Goal: Information Seeking & Learning: Get advice/opinions

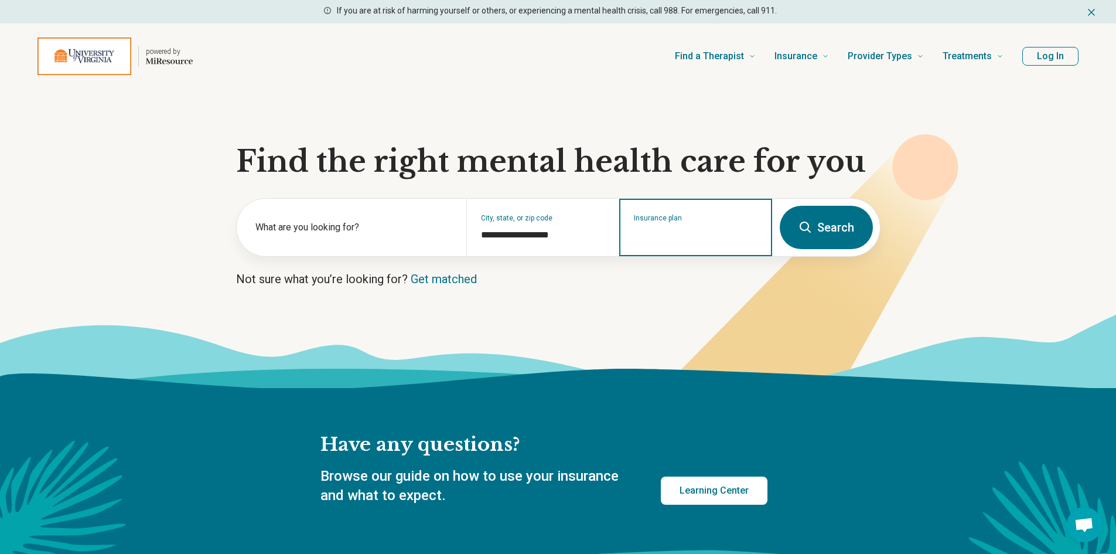
click at [668, 230] on input "Insurance plan" at bounding box center [696, 235] width 124 height 14
click at [681, 300] on div "Kaiser Permanente" at bounding box center [672, 300] width 105 height 23
type input "**********"
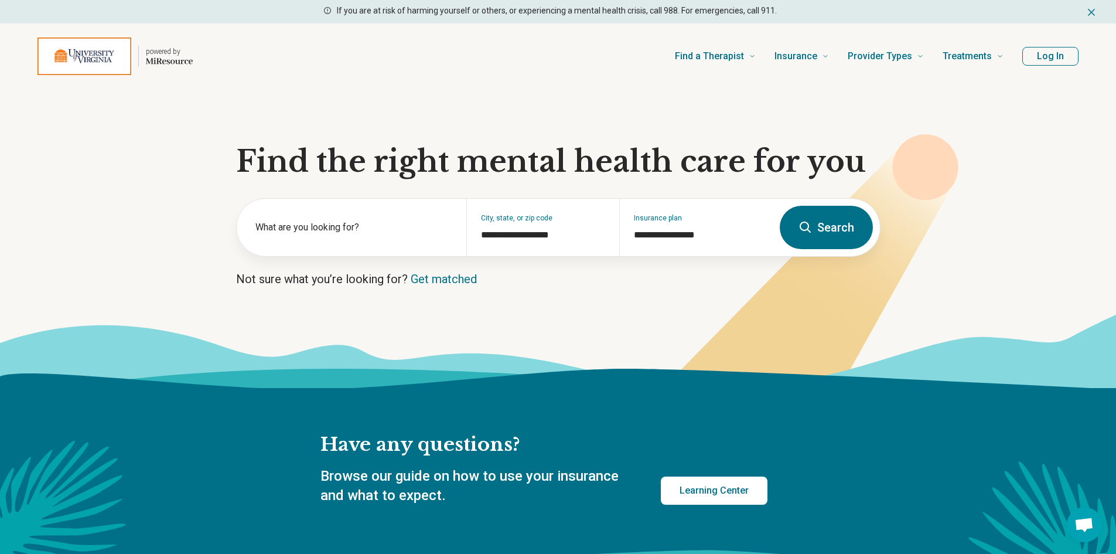
click at [817, 223] on button "Search" at bounding box center [826, 227] width 93 height 43
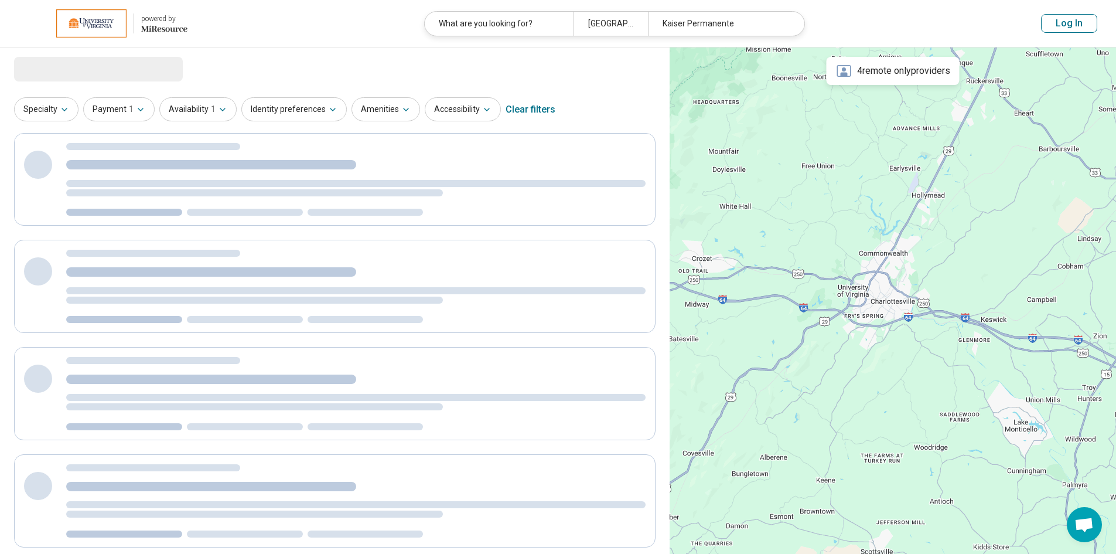
select select "***"
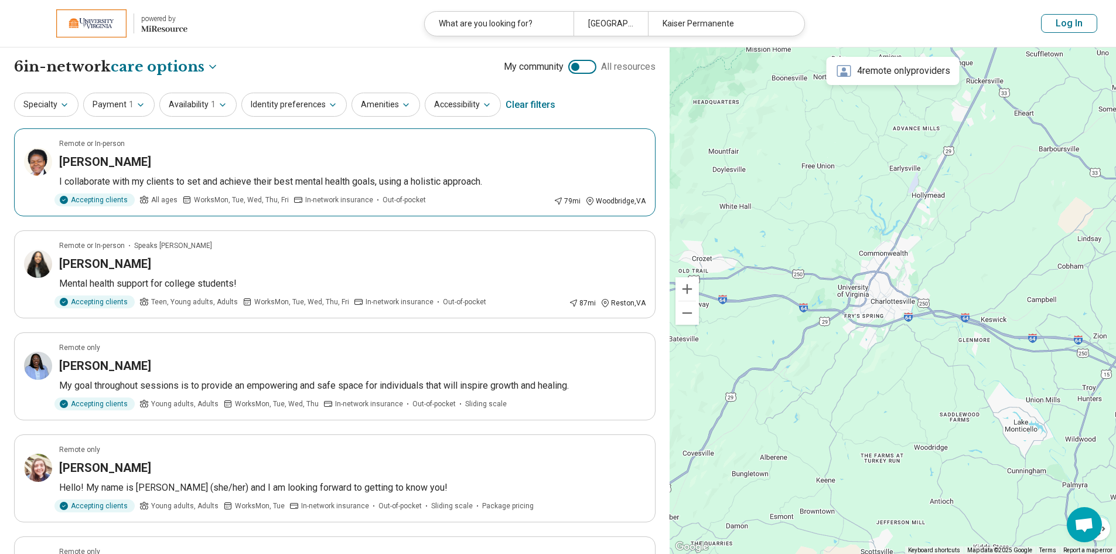
click at [136, 163] on h3 "[PERSON_NAME]" at bounding box center [105, 161] width 92 height 16
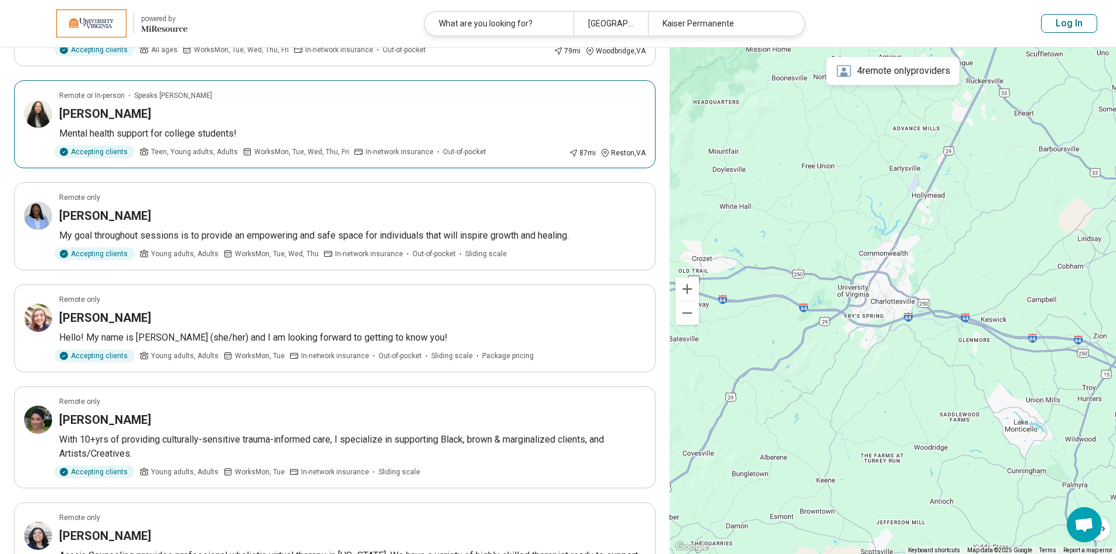
scroll to position [176, 0]
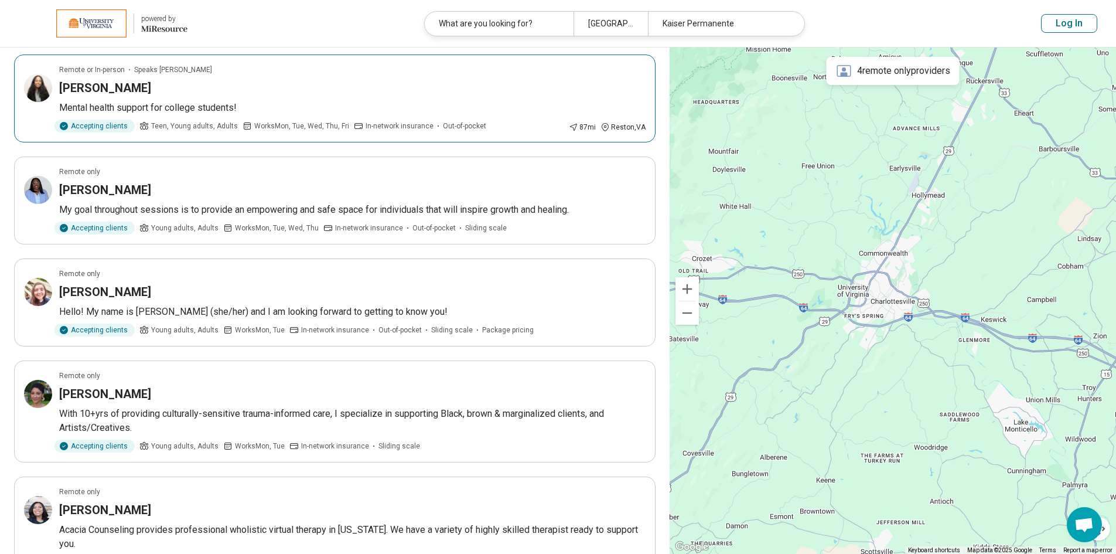
click at [105, 90] on h3 "Naomi Yohannes" at bounding box center [105, 88] width 92 height 16
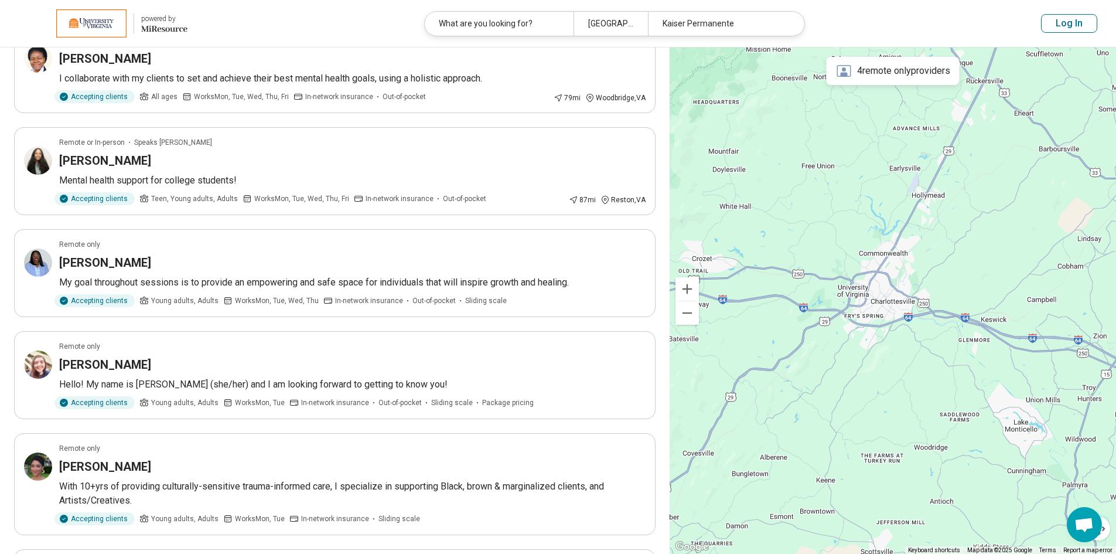
scroll to position [0, 0]
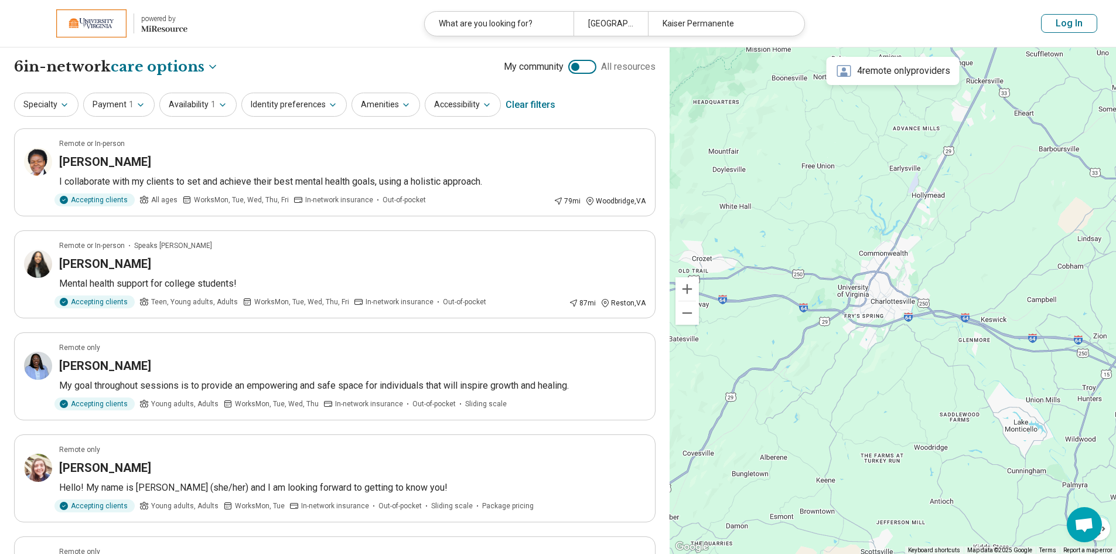
click at [1057, 23] on button "Log In" at bounding box center [1069, 23] width 56 height 19
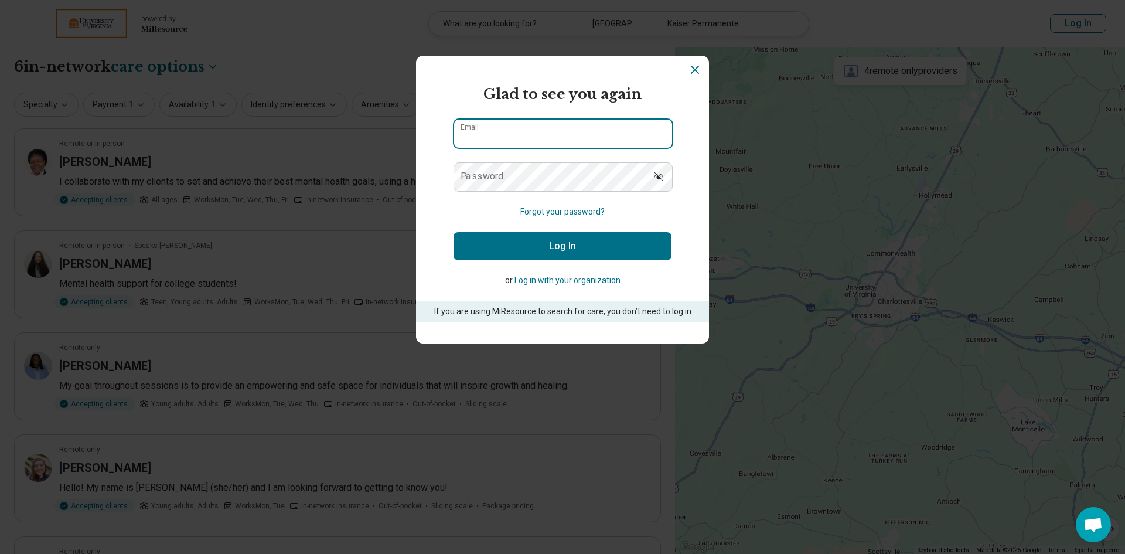
type input "**********"
click at [574, 251] on button "Log In" at bounding box center [562, 246] width 218 height 28
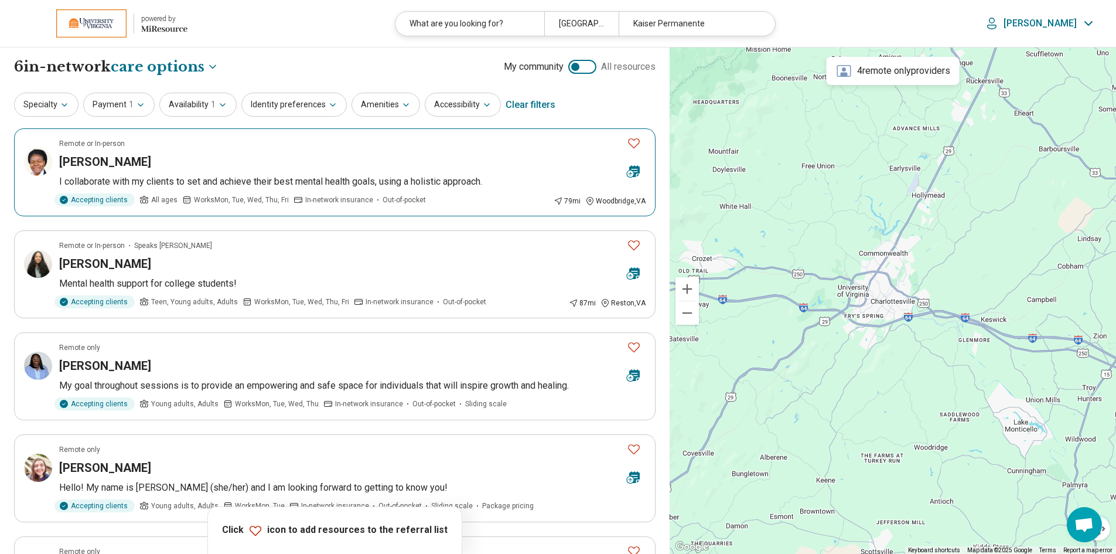
click at [636, 139] on icon "Favorite" at bounding box center [634, 143] width 12 height 10
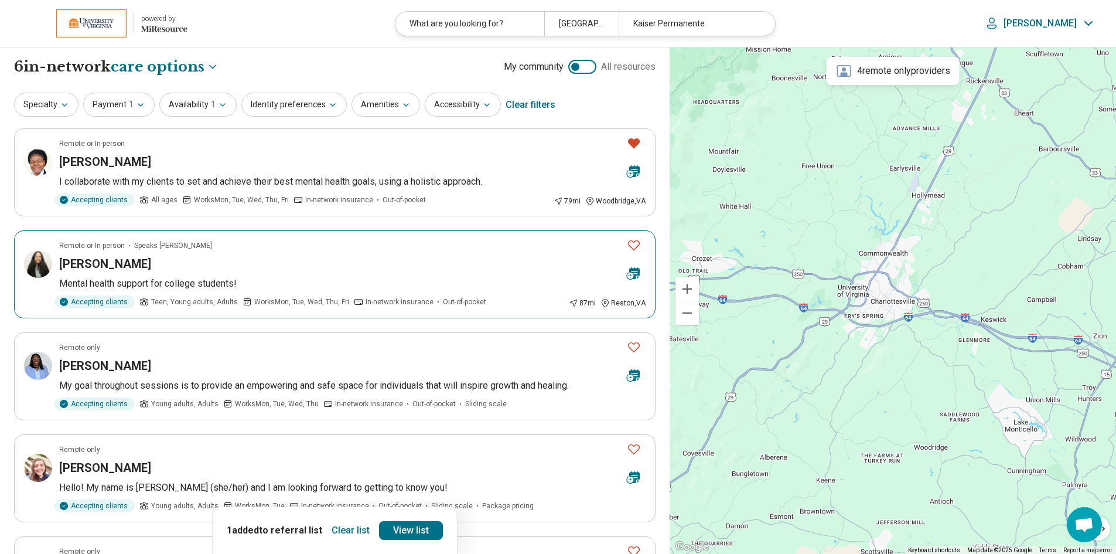
drag, startPoint x: 634, startPoint y: 244, endPoint x: 635, endPoint y: 305, distance: 61.5
click at [634, 246] on icon "Favorite" at bounding box center [634, 245] width 14 height 14
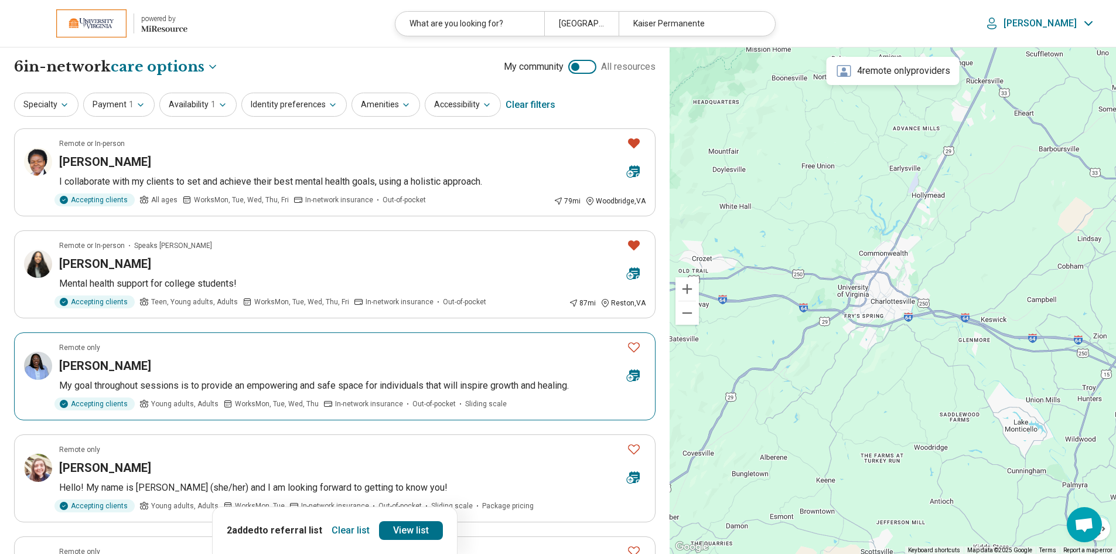
click at [632, 347] on icon "Favorite" at bounding box center [634, 347] width 14 height 14
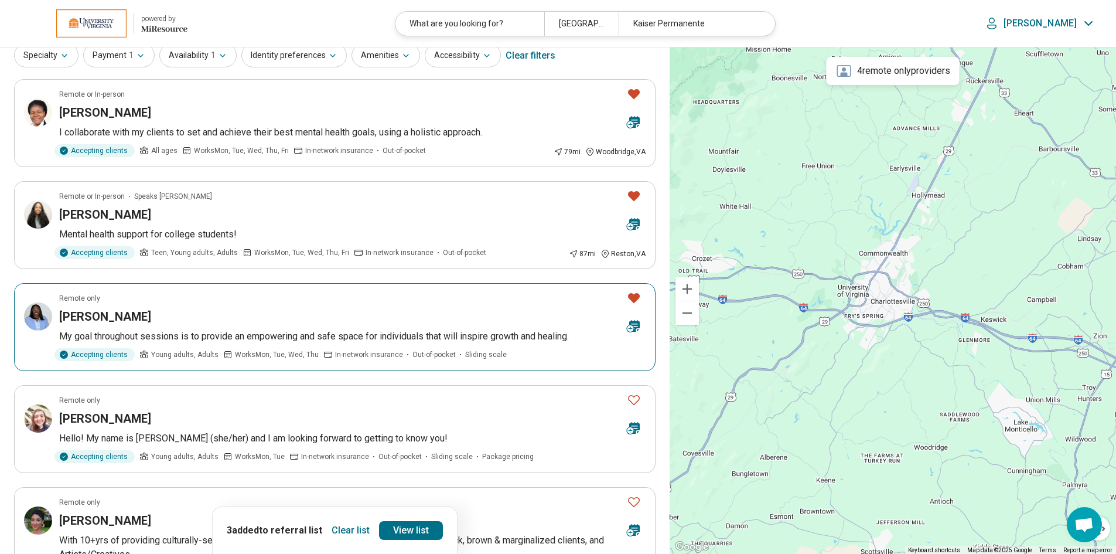
scroll to position [117, 0]
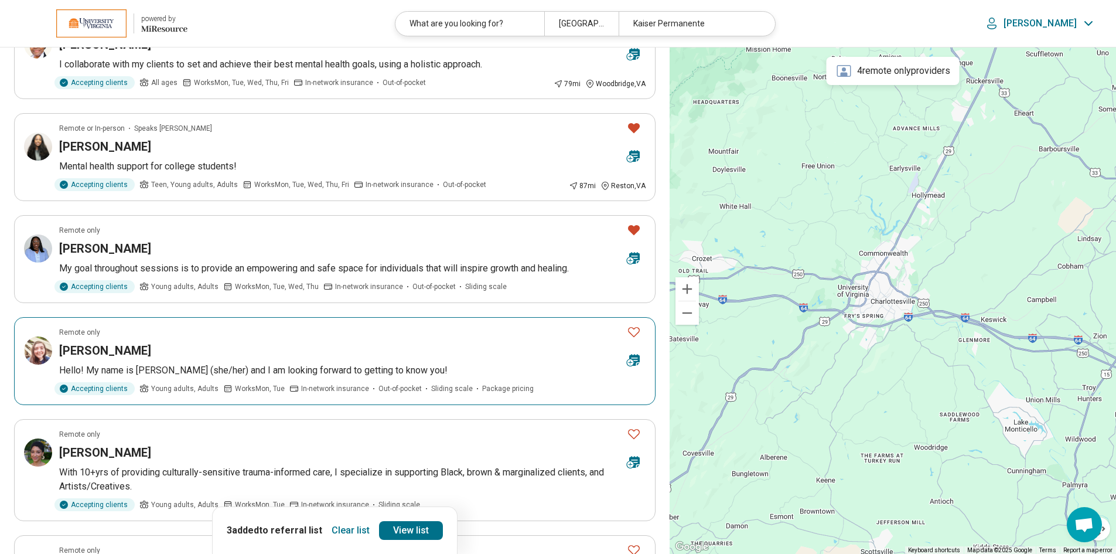
click at [631, 328] on icon "Favorite" at bounding box center [634, 332] width 14 height 14
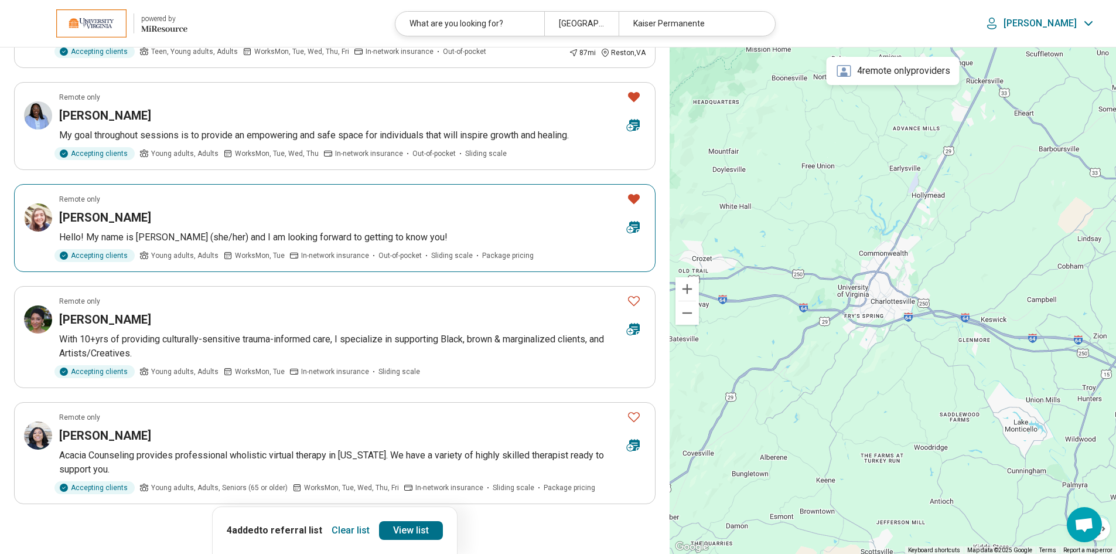
scroll to position [293, 0]
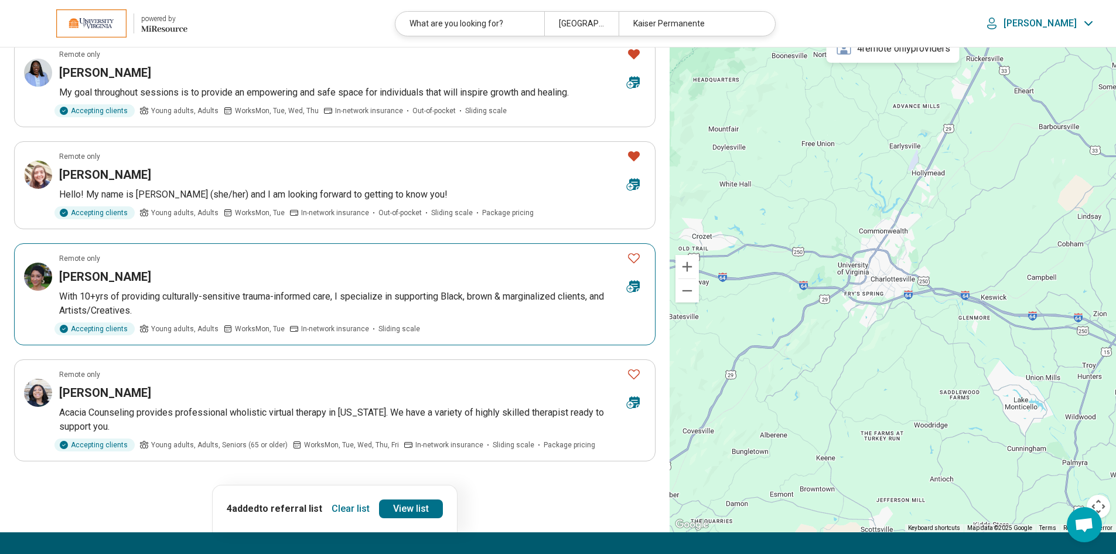
click at [636, 259] on icon "Favorite" at bounding box center [634, 258] width 14 height 14
click at [632, 378] on icon "Favorite" at bounding box center [634, 374] width 14 height 14
click at [400, 505] on link "View list" at bounding box center [411, 508] width 64 height 19
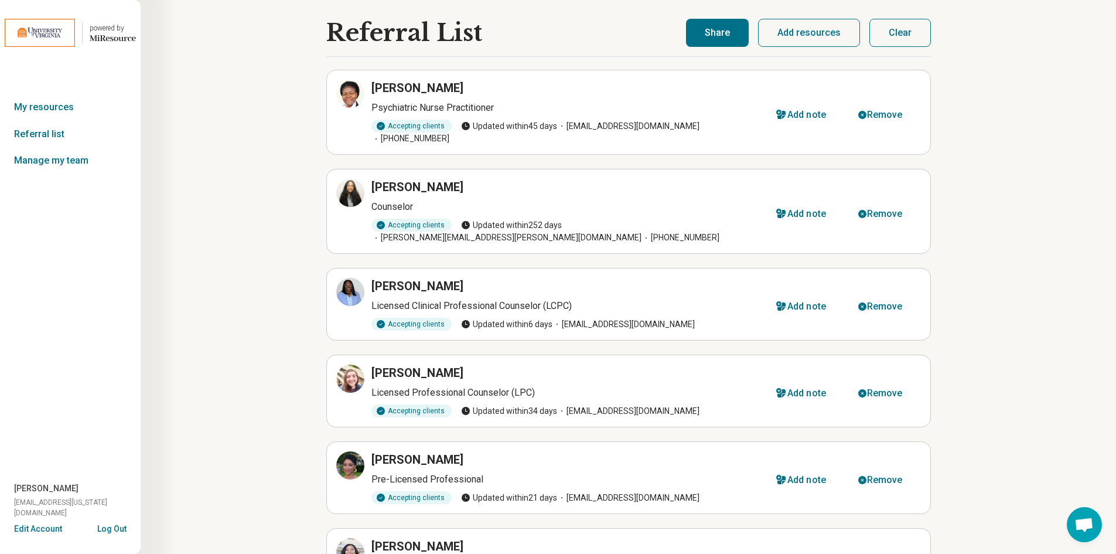
click at [716, 40] on button "Share" at bounding box center [717, 33] width 63 height 28
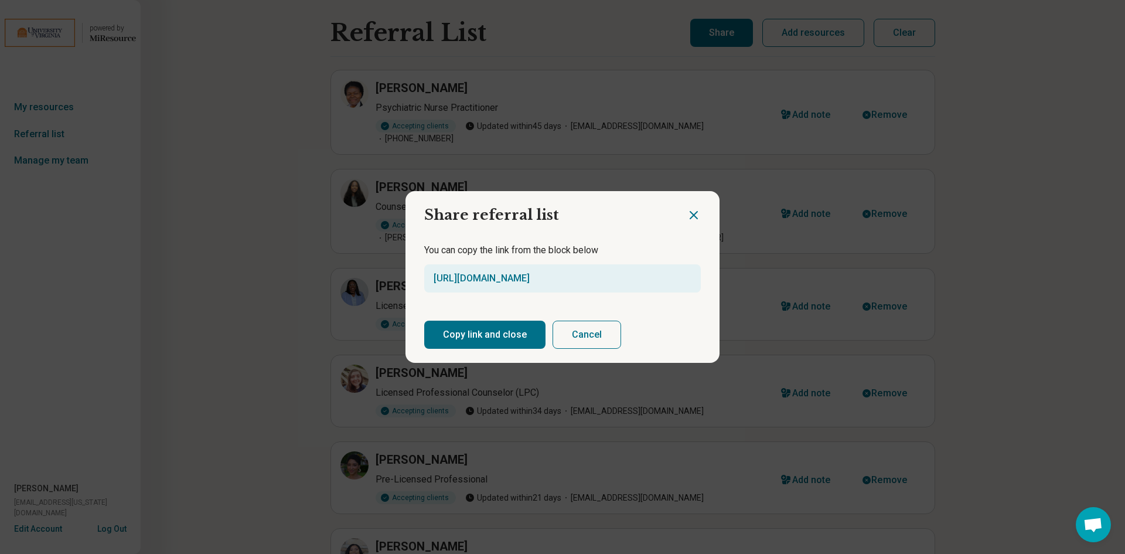
click at [489, 338] on button "Copy link and close" at bounding box center [484, 334] width 121 height 28
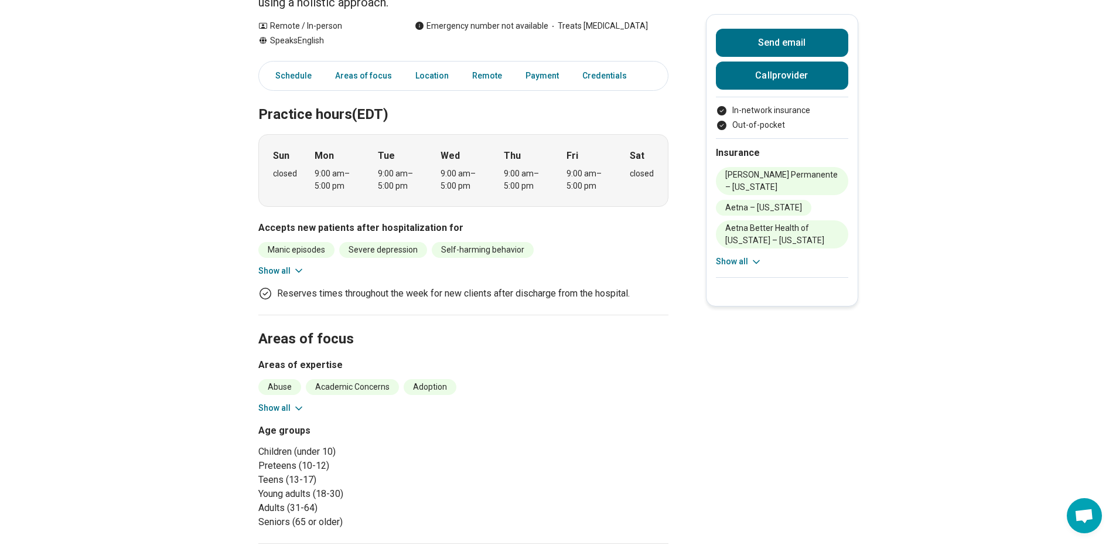
scroll to position [176, 0]
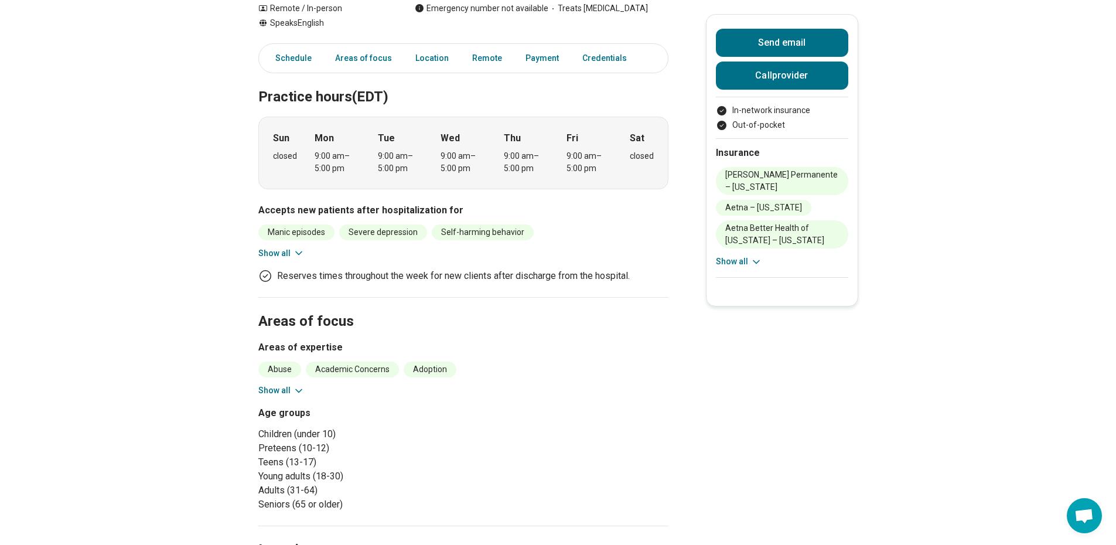
click at [294, 251] on button "Show all" at bounding box center [281, 253] width 46 height 12
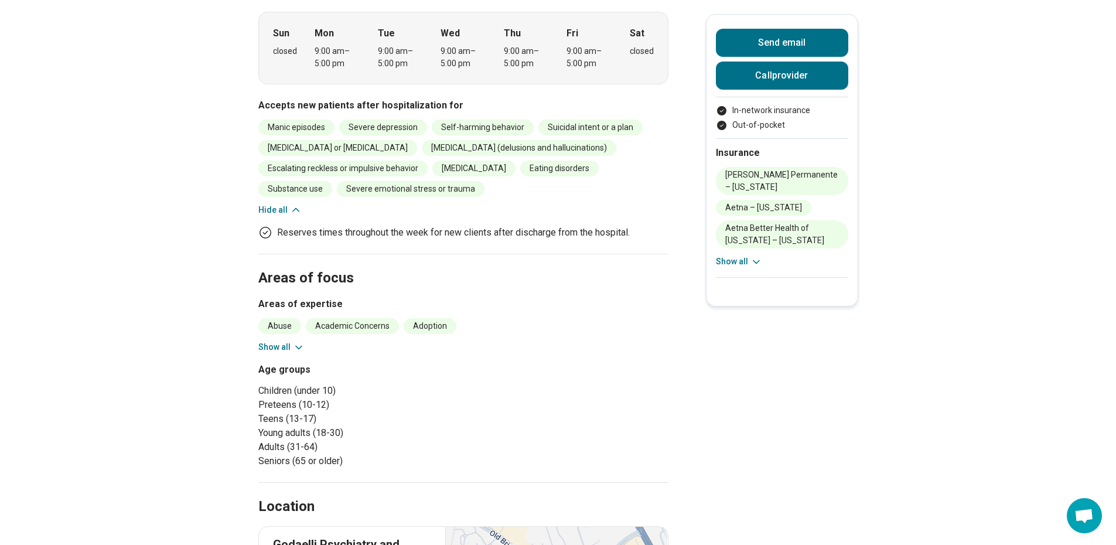
scroll to position [351, 0]
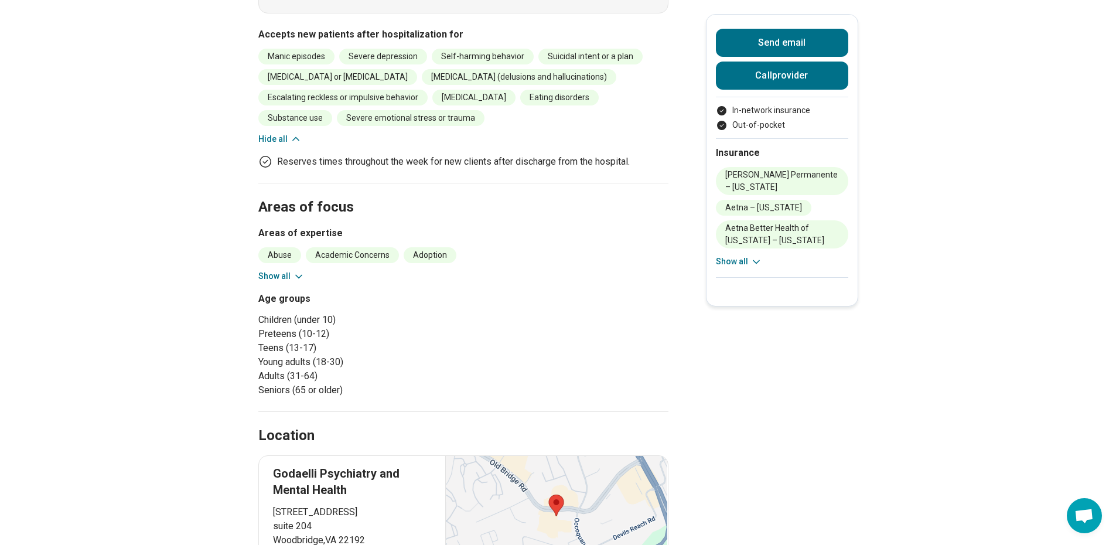
click at [281, 278] on button "Show all" at bounding box center [281, 276] width 46 height 12
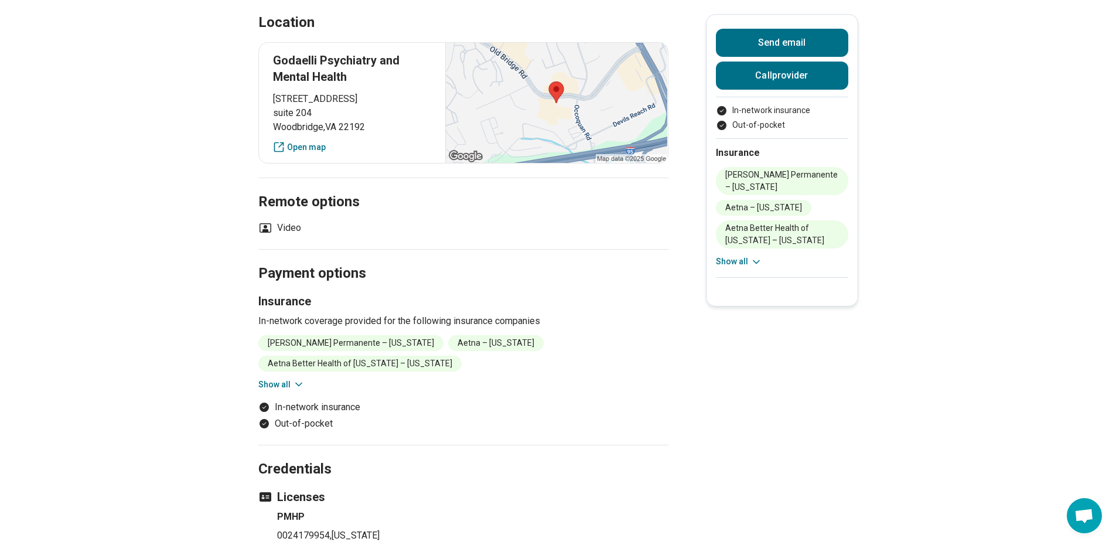
scroll to position [1172, 0]
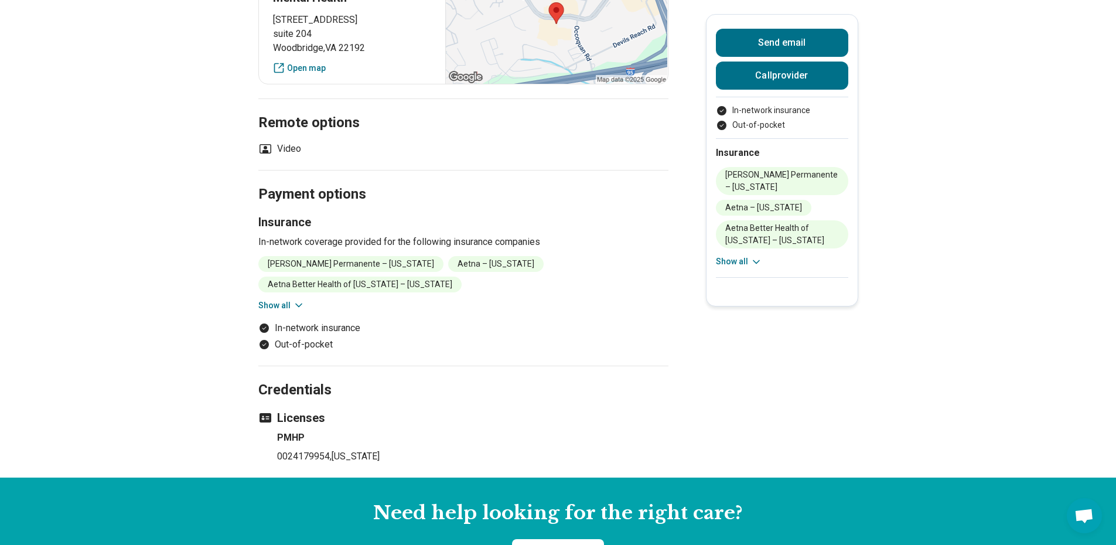
click at [289, 302] on button "Show all" at bounding box center [281, 305] width 46 height 12
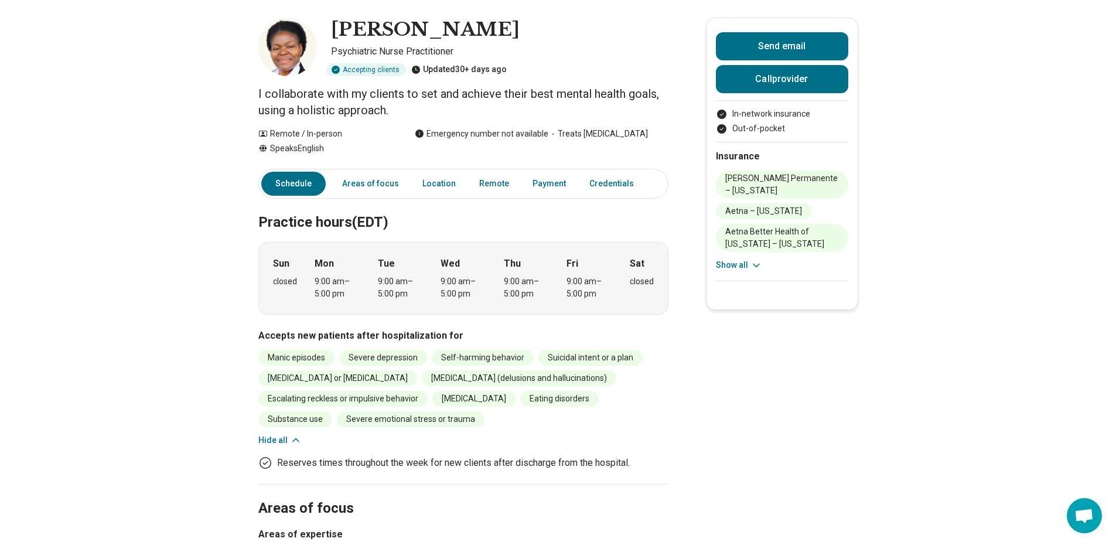
scroll to position [0, 0]
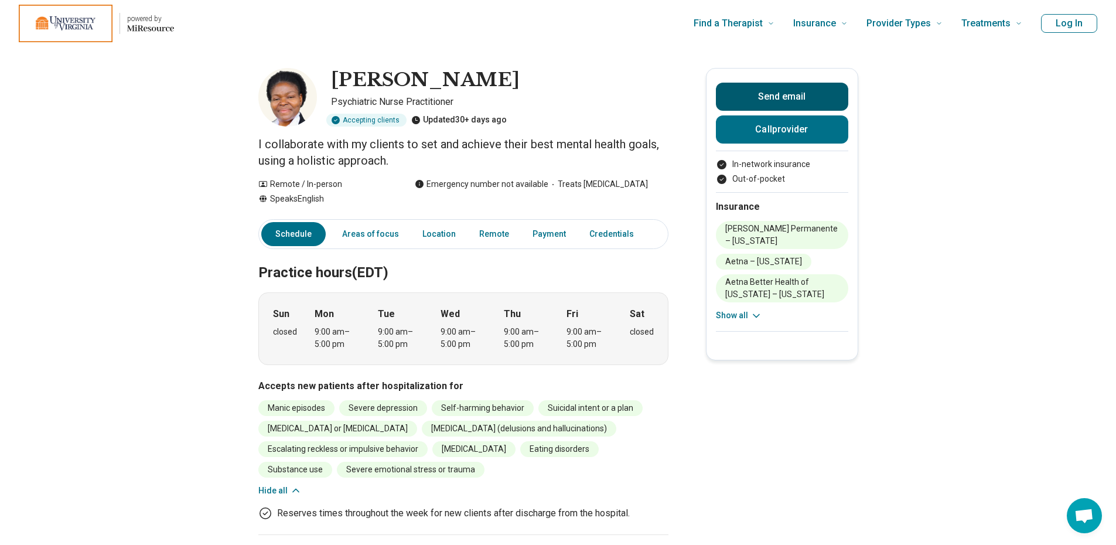
click at [784, 96] on button "Send email" at bounding box center [782, 97] width 132 height 28
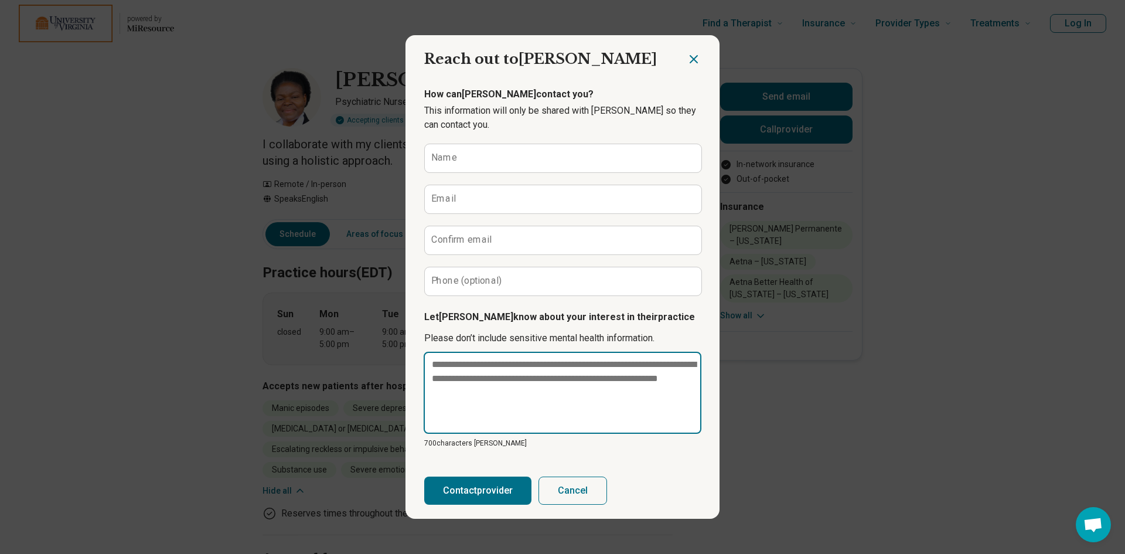
click at [517, 394] on textarea at bounding box center [563, 392] width 278 height 82
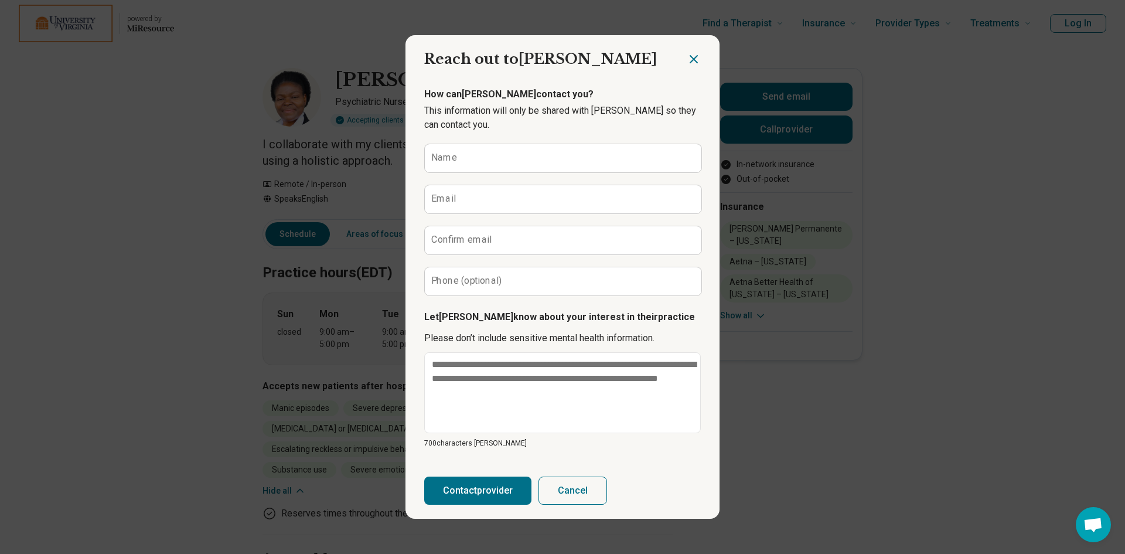
click at [692, 62] on icon "Close dialog" at bounding box center [693, 59] width 7 height 7
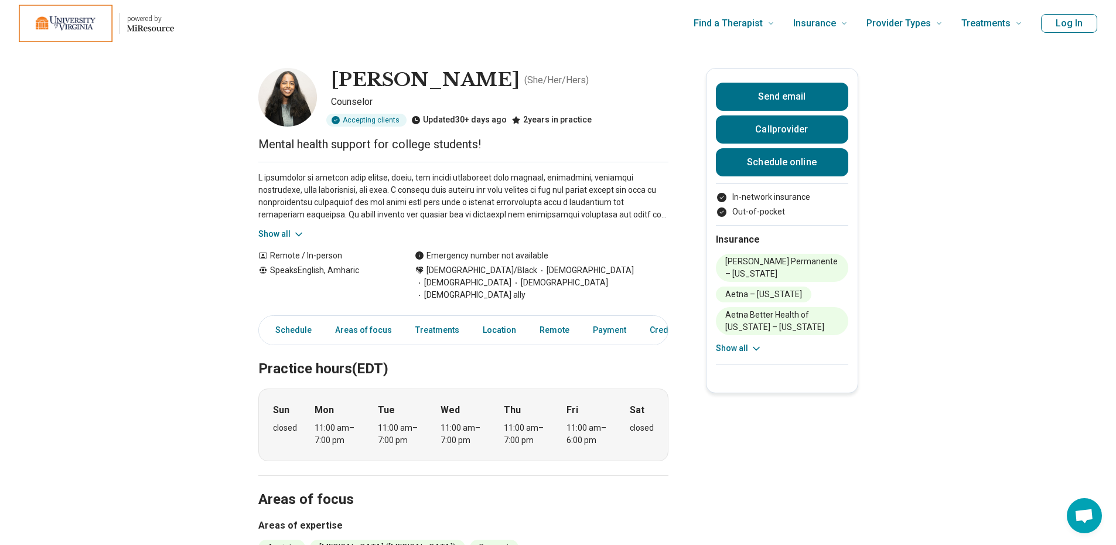
click at [288, 231] on button "Show all" at bounding box center [281, 234] width 46 height 12
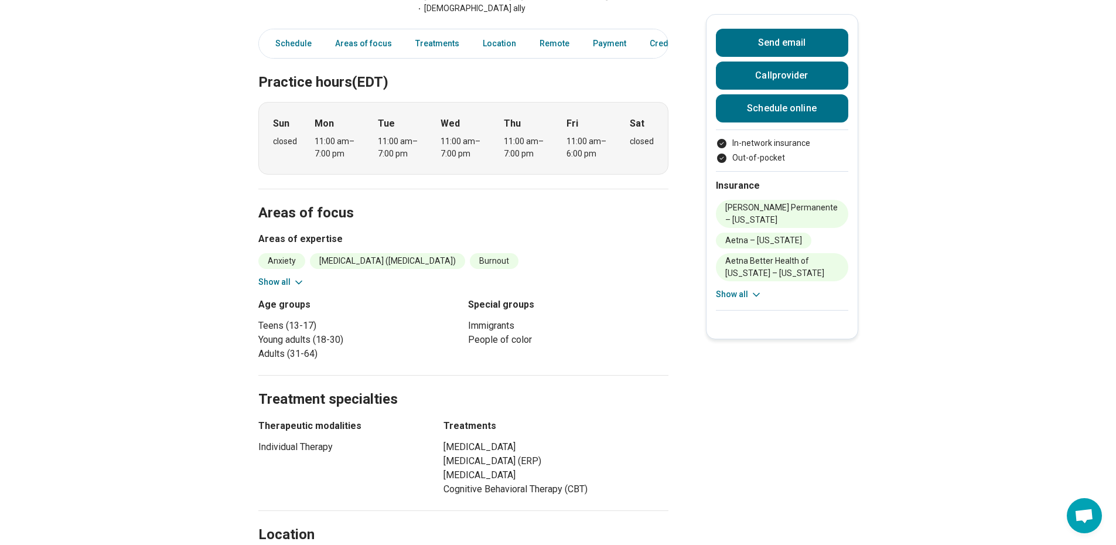
scroll to position [410, 0]
click at [288, 275] on button "Show all" at bounding box center [281, 281] width 46 height 12
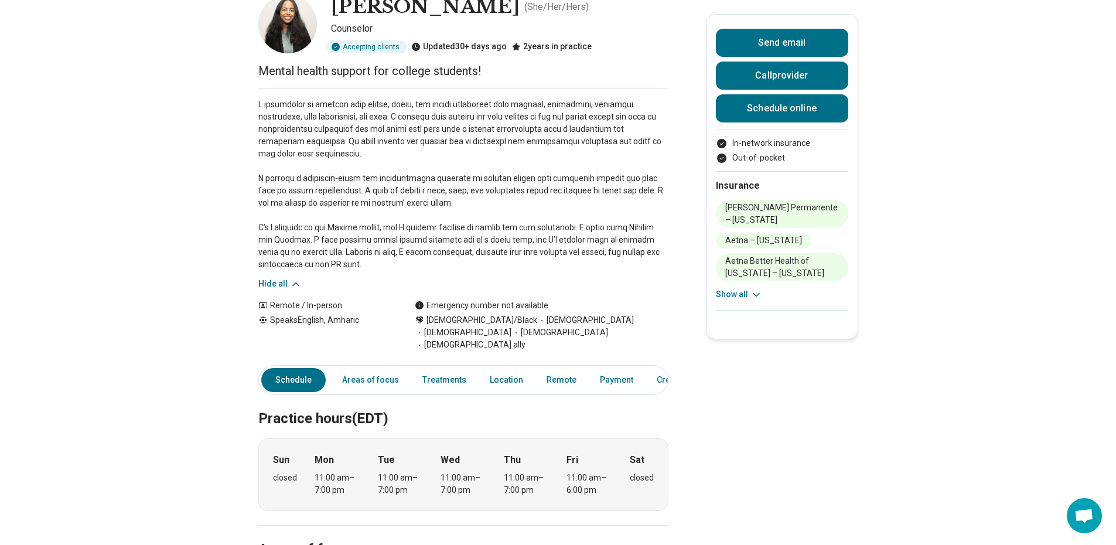
scroll to position [0, 0]
